Goal: Register for event/course

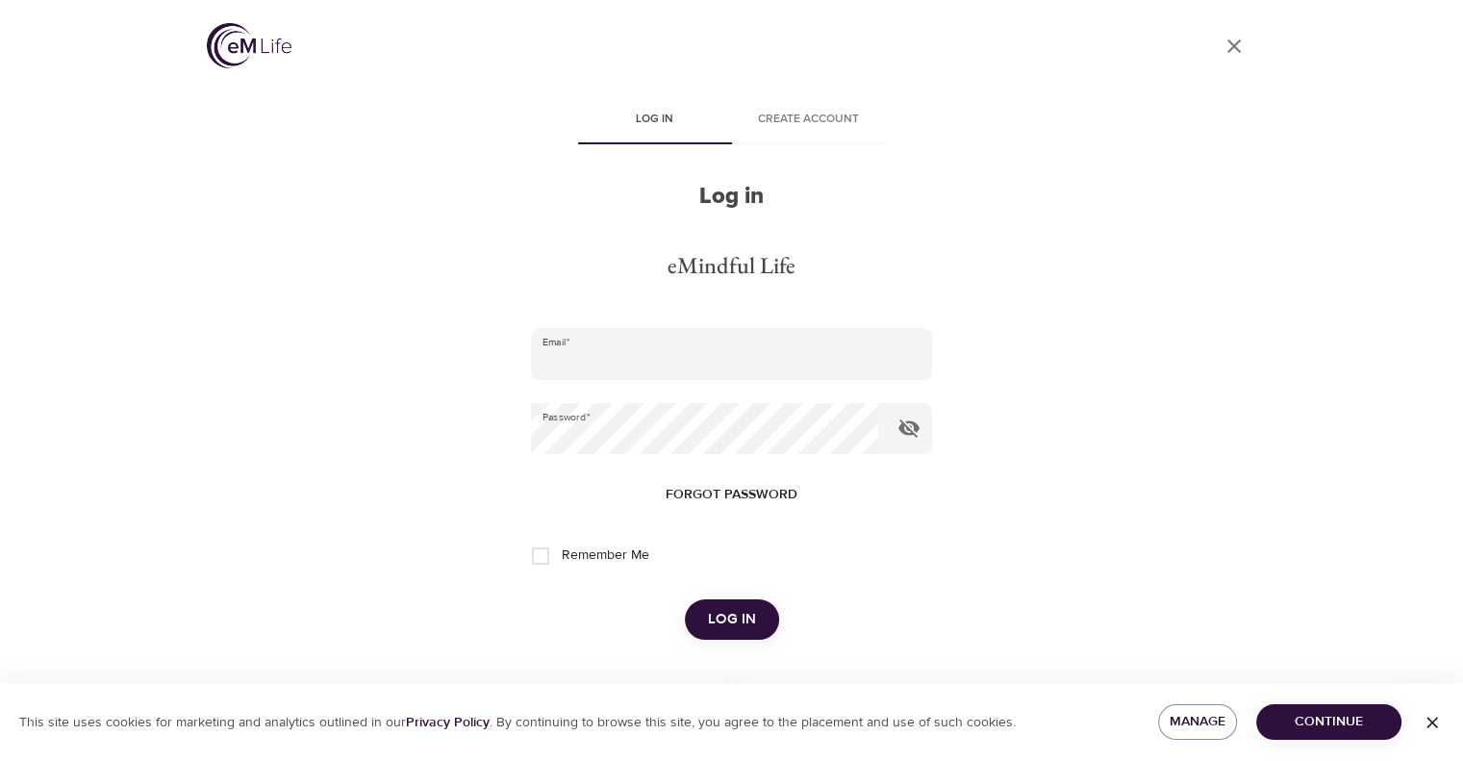
type input "[EMAIL_ADDRESS][DOMAIN_NAME]"
click at [742, 615] on span "Log in" at bounding box center [732, 619] width 48 height 25
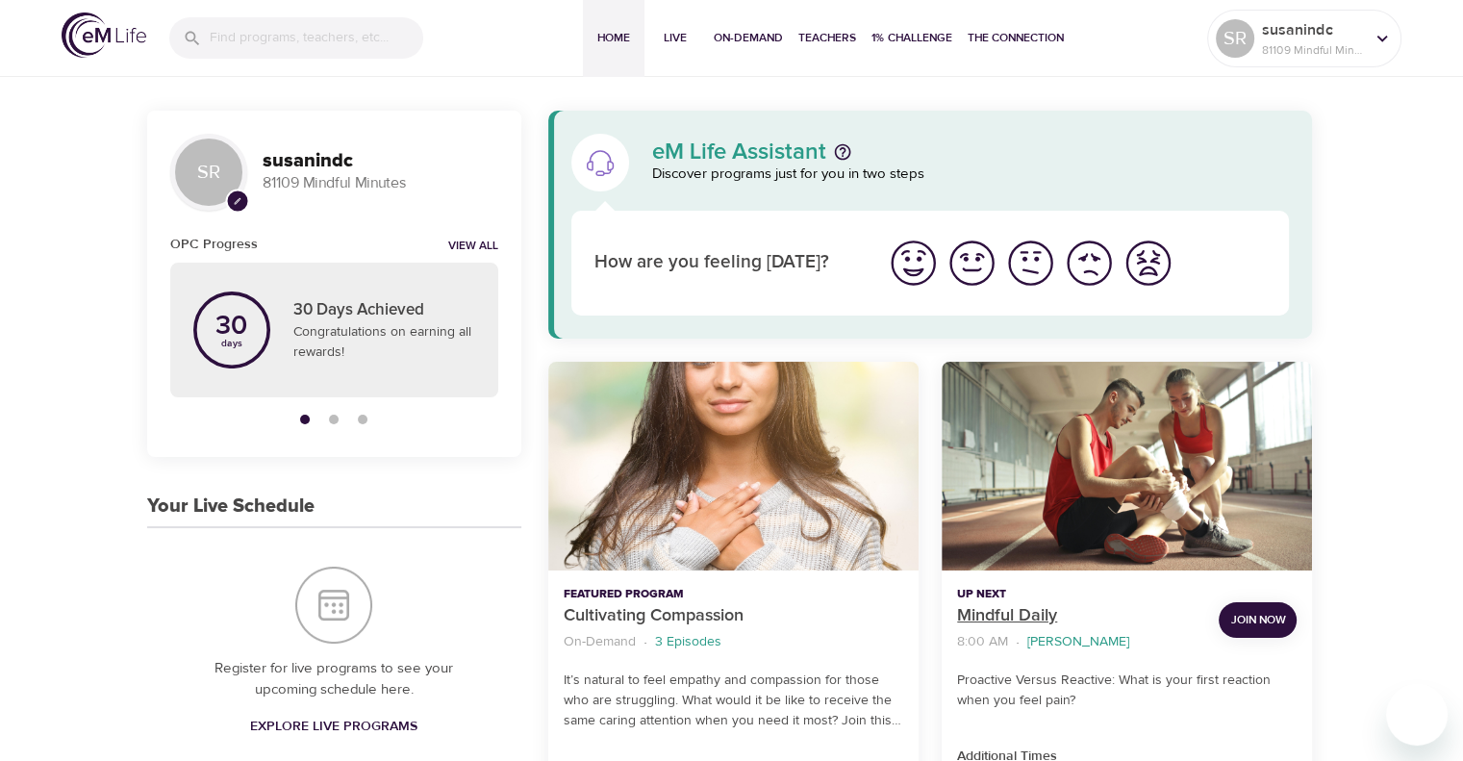
click at [989, 608] on p "Mindful Daily" at bounding box center [1080, 616] width 246 height 26
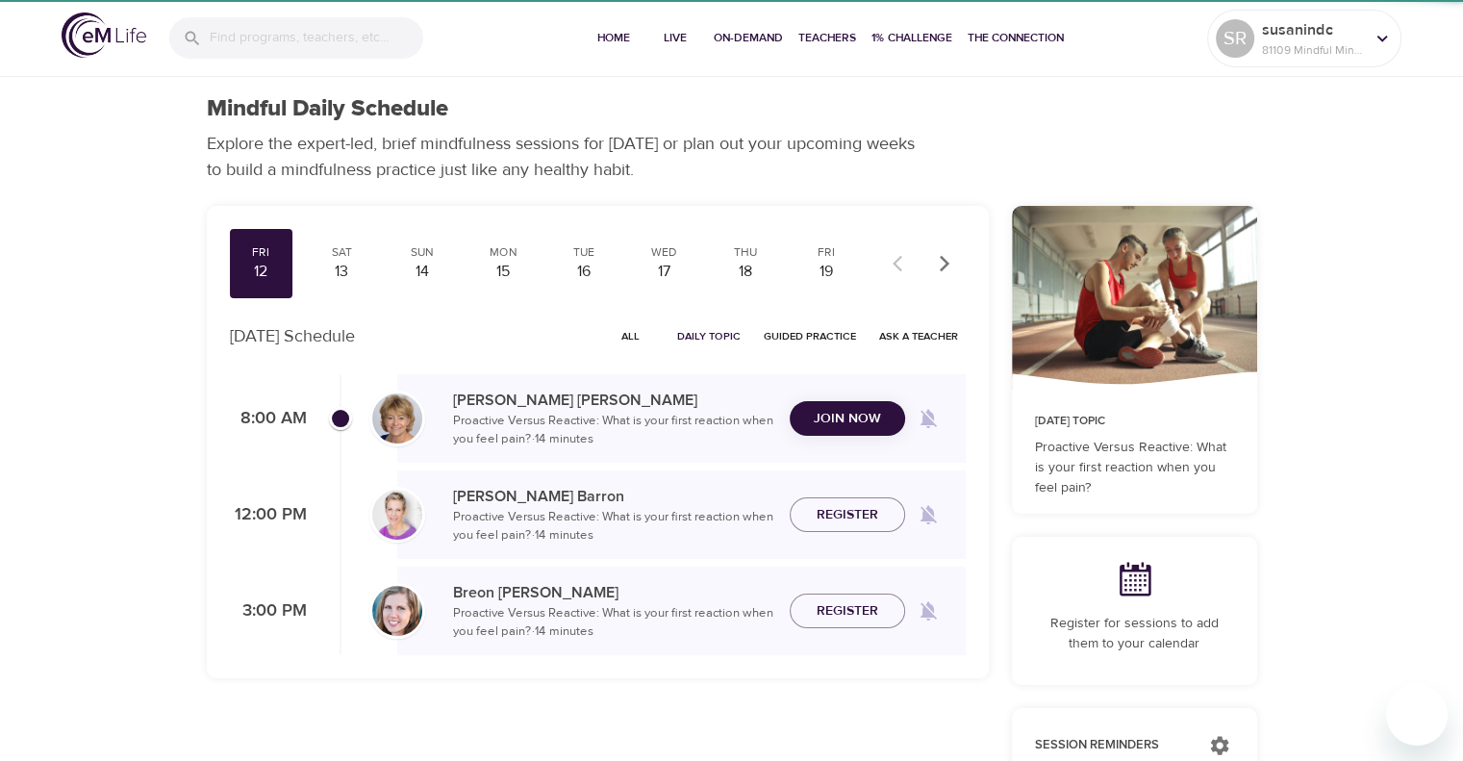
checkbox input "true"
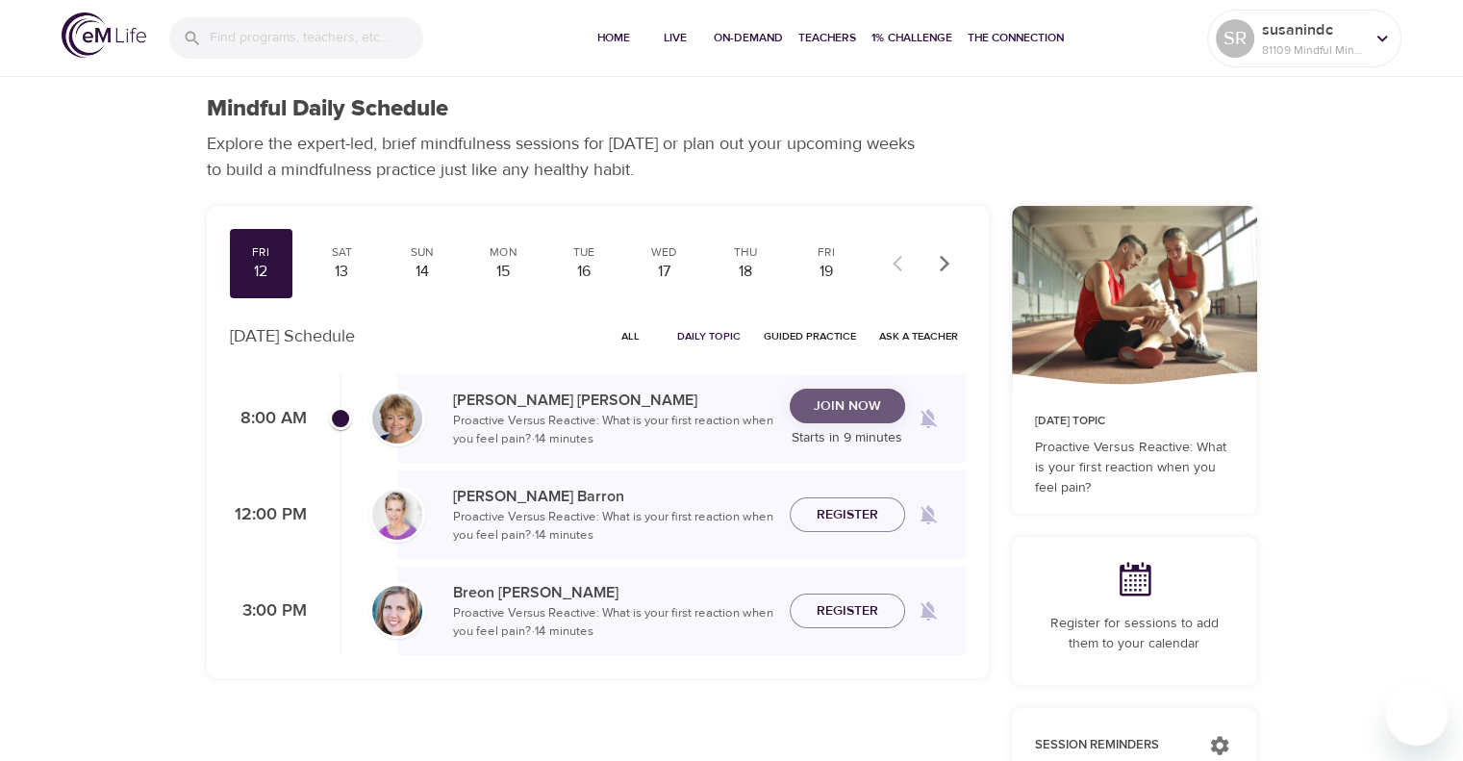
click at [866, 399] on span "Join Now" at bounding box center [847, 406] width 67 height 24
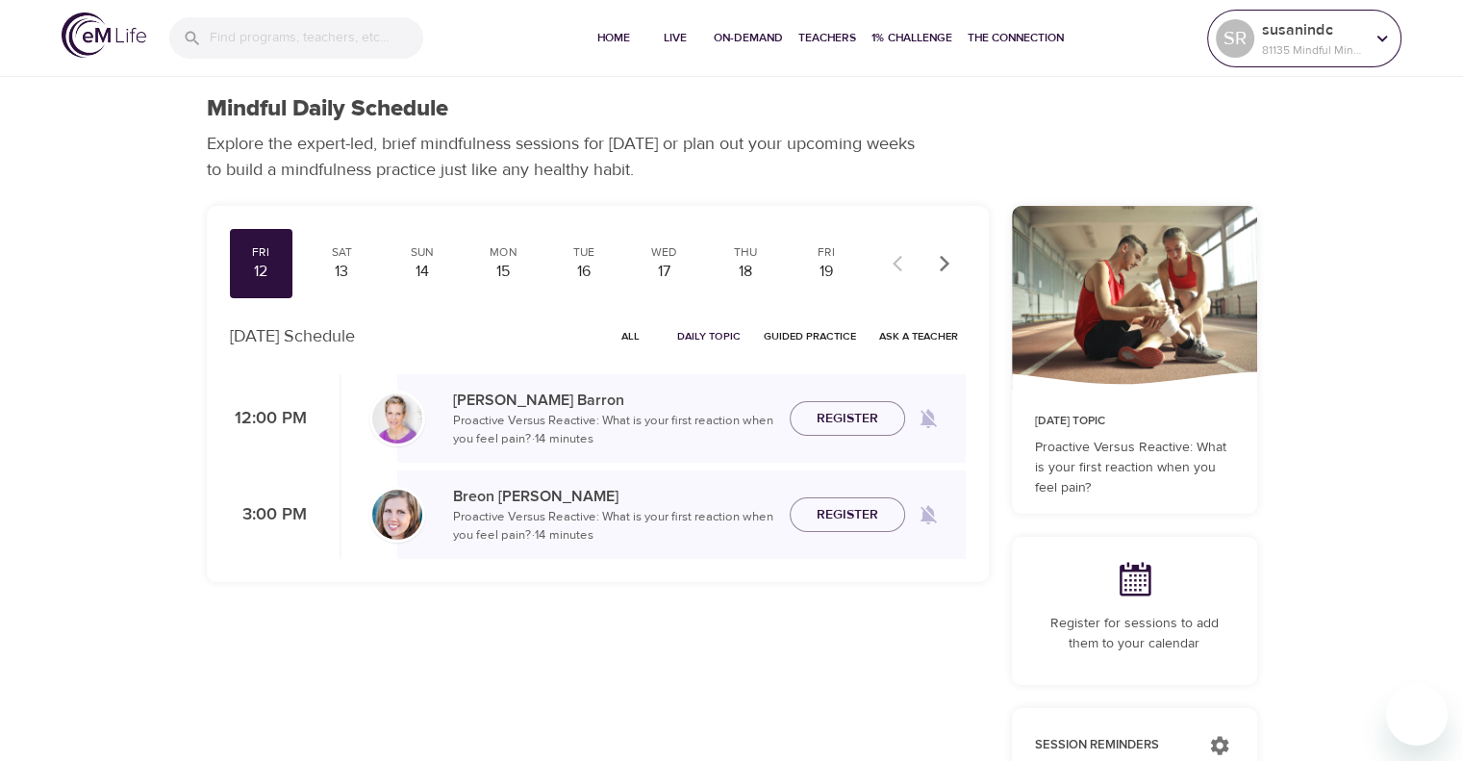
click at [1382, 31] on icon at bounding box center [1382, 38] width 21 height 21
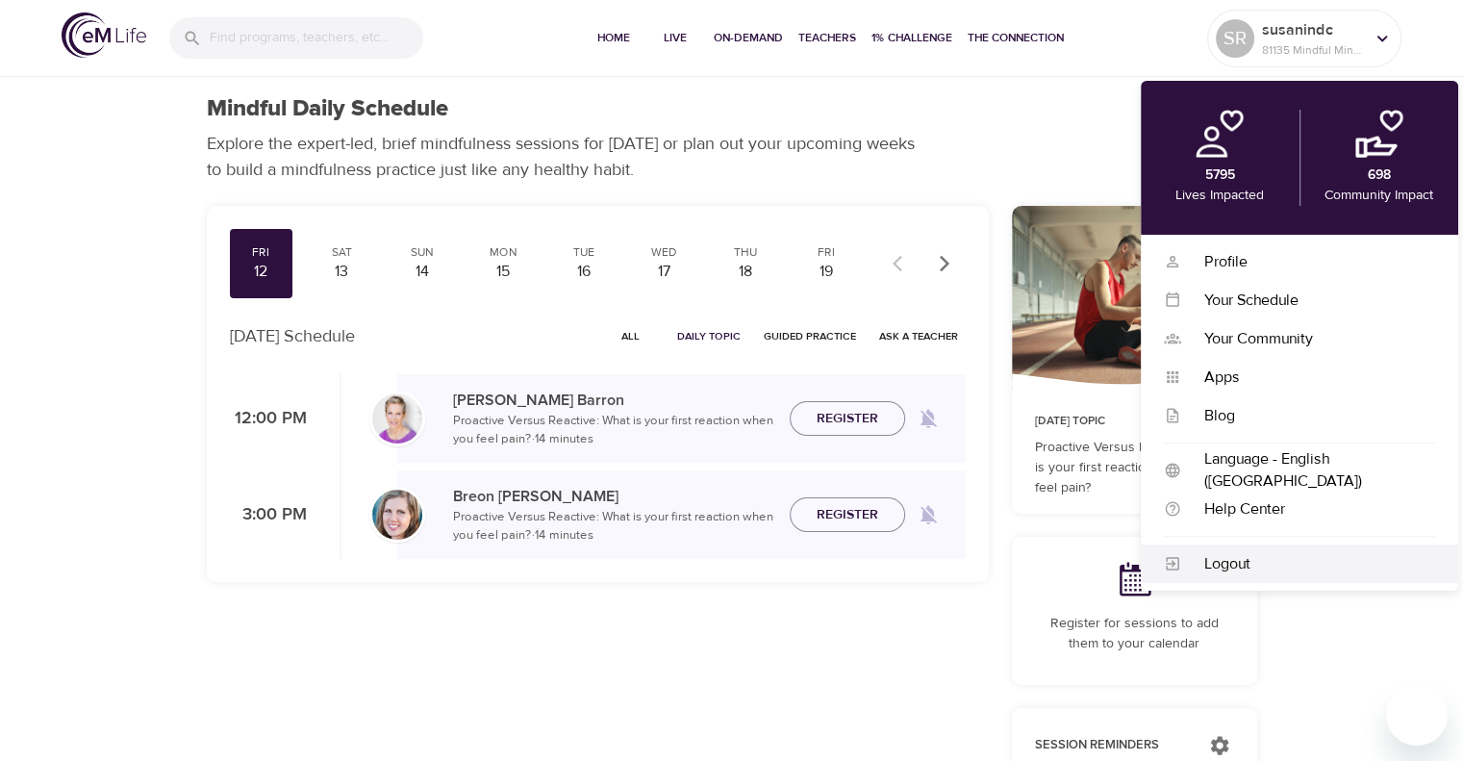
click at [1230, 571] on div "Logout" at bounding box center [1308, 564] width 254 height 22
